Goal: Task Accomplishment & Management: Complete application form

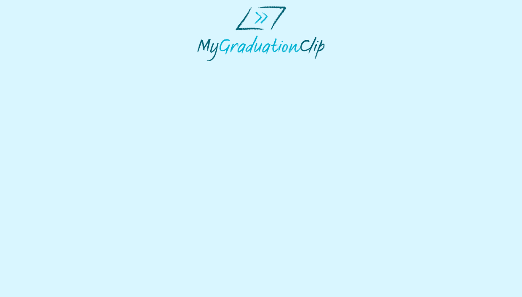
select select "**********"
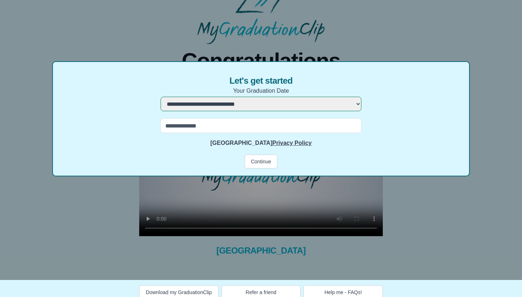
scroll to position [18, 0]
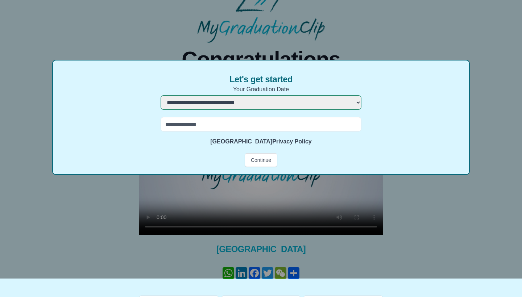
click at [294, 123] on input "text" at bounding box center [261, 124] width 201 height 15
type input "*******"
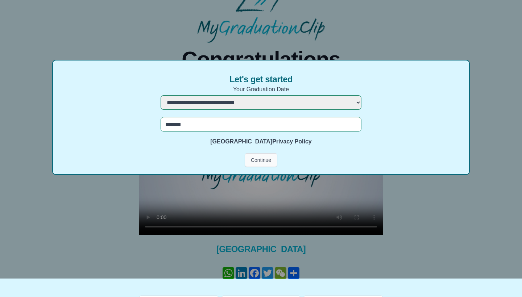
click at [255, 156] on button "Continue" at bounding box center [261, 160] width 33 height 14
click at [262, 163] on button "Continue" at bounding box center [261, 160] width 33 height 14
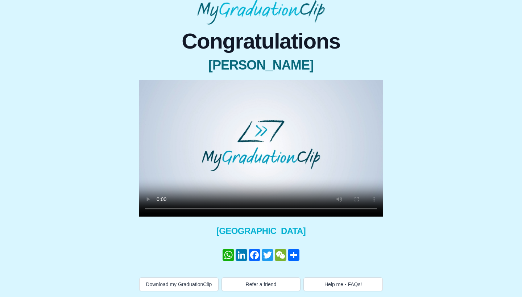
scroll to position [44, 0]
click at [264, 141] on video at bounding box center [261, 148] width 244 height 137
click at [218, 202] on video at bounding box center [261, 148] width 244 height 137
click at [228, 201] on video at bounding box center [261, 148] width 244 height 137
click at [239, 203] on video at bounding box center [261, 148] width 244 height 137
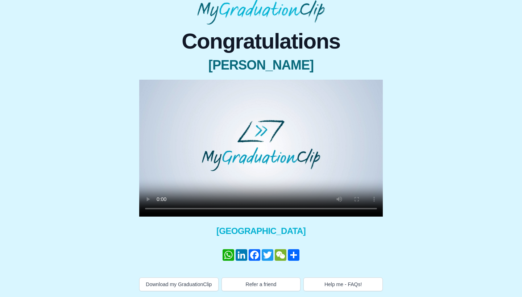
click at [251, 202] on video at bounding box center [261, 148] width 244 height 137
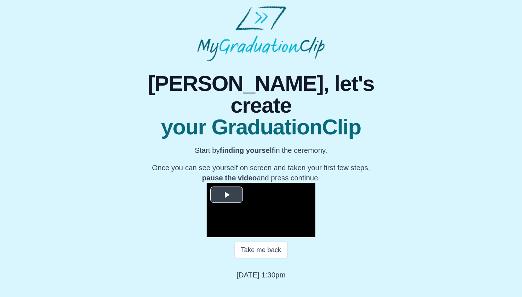
scroll to position [60, 0]
click at [227, 195] on span "Video Player" at bounding box center [227, 195] width 0 height 0
click at [214, 232] on span "Video Player" at bounding box center [214, 232] width 0 height 0
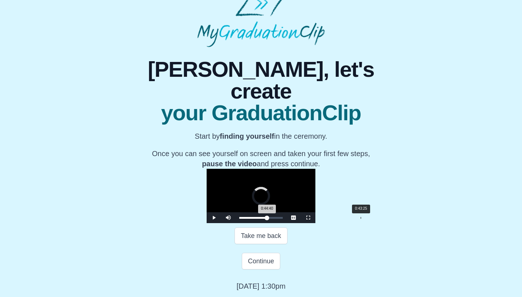
click at [361, 219] on div "0:43:25" at bounding box center [361, 218] width 0 height 2
click at [267, 219] on div "0:44:20 Progress : 0%" at bounding box center [253, 218] width 28 height 2
click at [214, 218] on span "Video Player" at bounding box center [214, 218] width 0 height 0
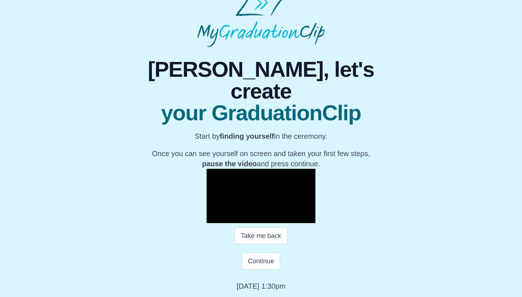
click at [214, 218] on span "Video Player" at bounding box center [214, 218] width 0 height 0
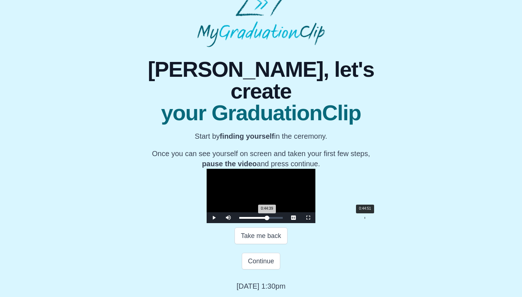
click at [267, 219] on div "0:44:39 Progress : 0%" at bounding box center [253, 218] width 28 height 2
click at [267, 219] on div "0:44:51 Progress : 0%" at bounding box center [253, 218] width 28 height 2
click at [214, 218] on span "Video Player" at bounding box center [214, 218] width 0 height 0
drag, startPoint x: 293, startPoint y: 242, endPoint x: 302, endPoint y: 242, distance: 9.1
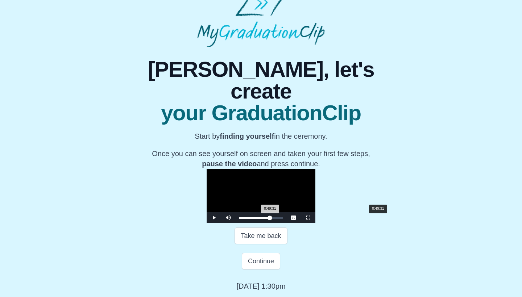
click at [270, 219] on div "0:49:31 Progress : 0%" at bounding box center [254, 218] width 31 height 2
drag, startPoint x: 305, startPoint y: 244, endPoint x: 299, endPoint y: 243, distance: 5.6
click at [269, 219] on div "0:48:36 Progress : 0%" at bounding box center [254, 218] width 30 height 2
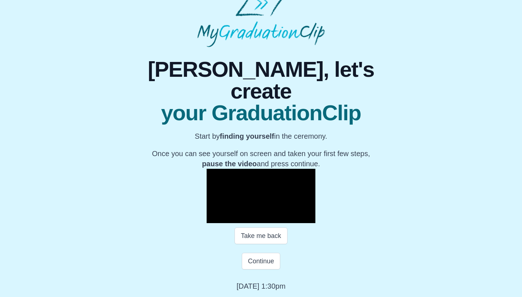
scroll to position [85, 0]
